Goal: Navigation & Orientation: Find specific page/section

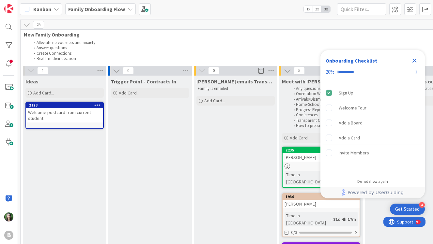
click at [105, 7] on b "Family Onboarding Flow" at bounding box center [96, 9] width 57 height 7
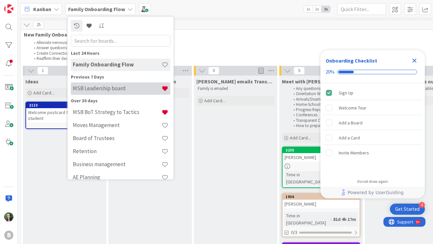
click at [107, 93] on div "MSB Leadership board" at bounding box center [120, 88] width 99 height 12
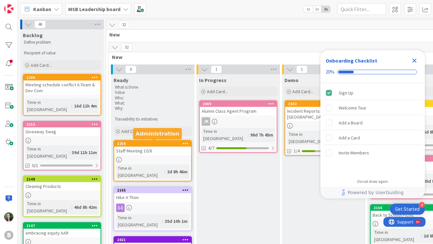
click at [164, 145] on div "2258" at bounding box center [154, 143] width 74 height 5
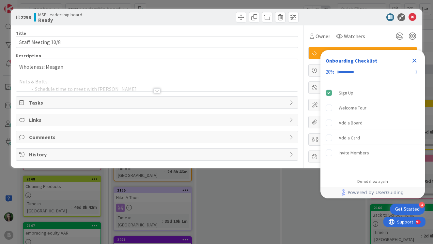
click at [156, 89] on div at bounding box center [156, 90] width 7 height 5
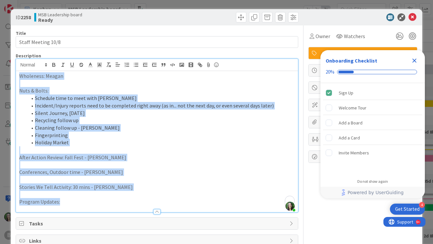
drag, startPoint x: 77, startPoint y: 205, endPoint x: 19, endPoint y: 69, distance: 148.0
click at [19, 69] on div "Meagan Ledendecker just joined Wholeness: Meagan Nuts & Bolts: Schedule time to…" at bounding box center [157, 135] width 282 height 153
click at [158, 151] on p "To enrich screen reader interactions, please activate Accessibility in Grammarl…" at bounding box center [156, 149] width 275 height 7
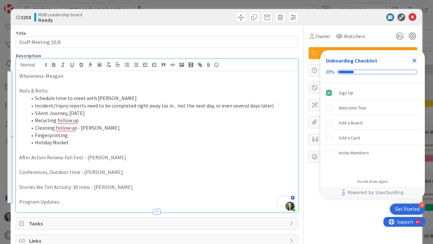
click at [85, 138] on li "Fingerprinting" at bounding box center [160, 135] width 267 height 7
